Goal: Check status: Check status

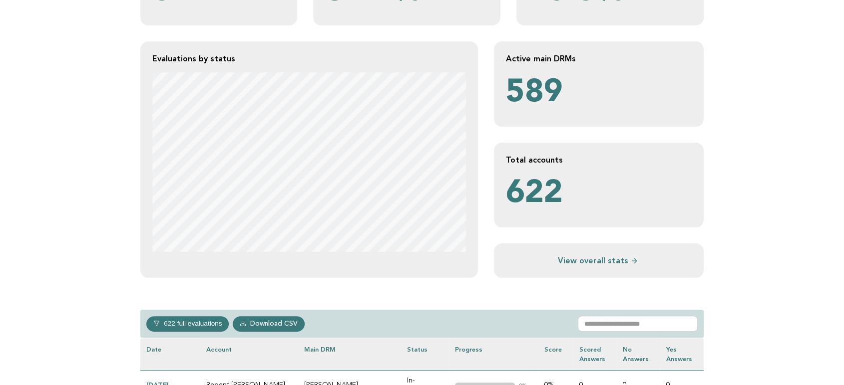
scroll to position [277, 0]
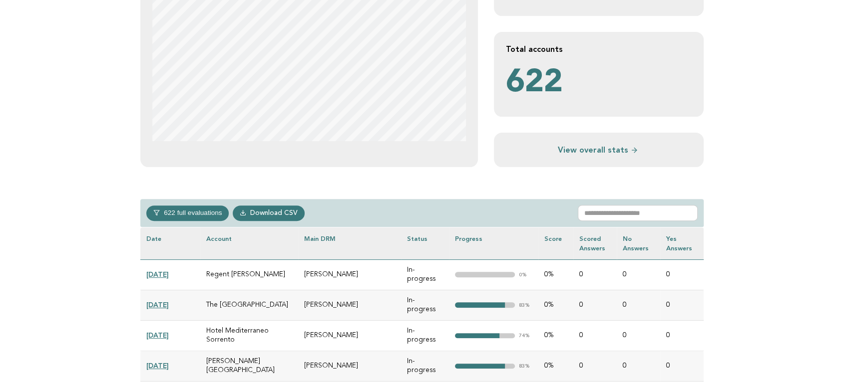
click at [621, 203] on div "622 full evaluations In-progress 250 In-review 22 Completed 53 Verified 297 Dow…" at bounding box center [421, 213] width 563 height 28
click at [622, 212] on input "text" at bounding box center [637, 213] width 120 height 16
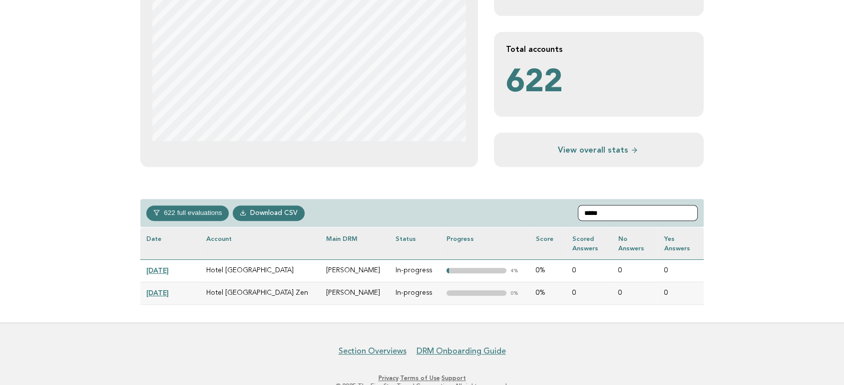
type input "*****"
click at [160, 286] on td "[DATE]" at bounding box center [170, 293] width 60 height 22
click at [169, 294] on link "[DATE]" at bounding box center [157, 293] width 22 height 8
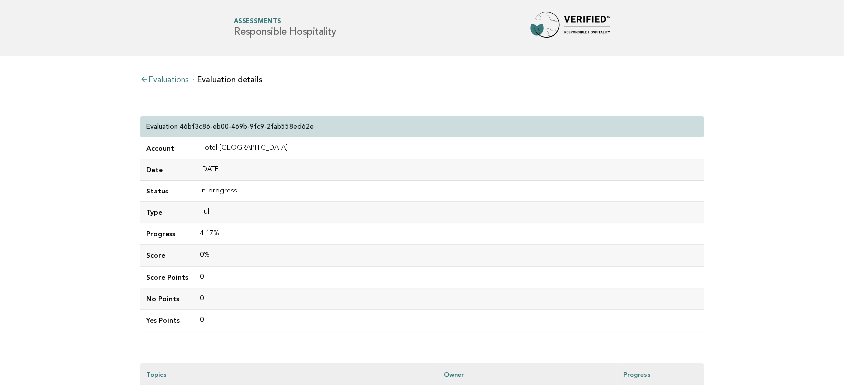
drag, startPoint x: 300, startPoint y: 148, endPoint x: 196, endPoint y: 148, distance: 104.8
click at [196, 148] on td "Hotel [GEOGRAPHIC_DATA]" at bounding box center [448, 148] width 509 height 21
copy td "Hotel [GEOGRAPHIC_DATA]"
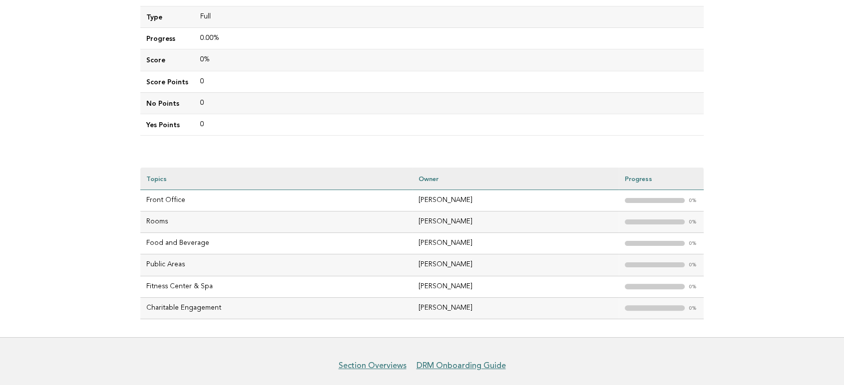
scroll to position [222, 0]
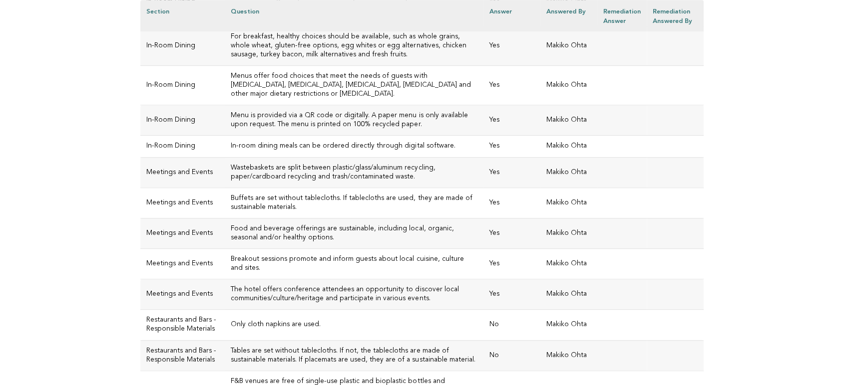
scroll to position [665, 0]
